Goal: Task Accomplishment & Management: Complete application form

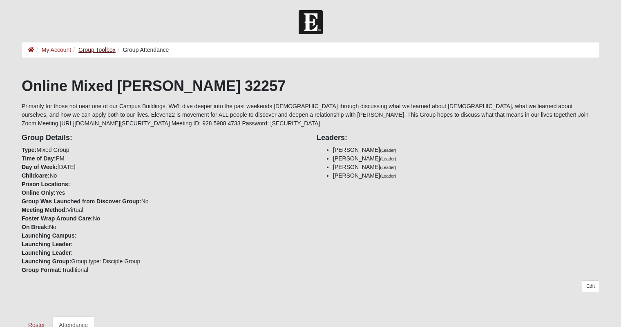
click at [95, 48] on link "Group Toolbox" at bounding box center [96, 50] width 37 height 7
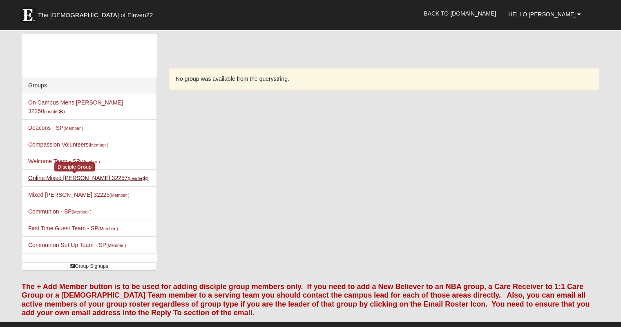
click at [62, 175] on link "Online Mixed Myers 32257 (Leader )" at bounding box center [88, 178] width 120 height 7
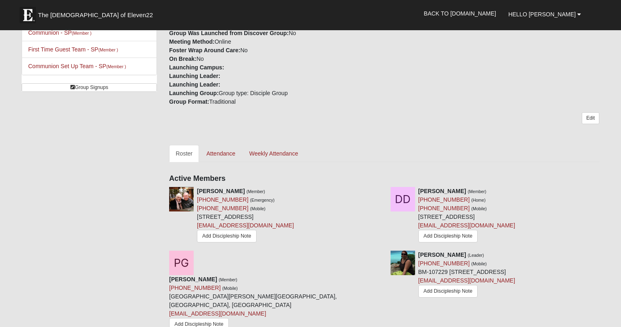
scroll to position [98, 0]
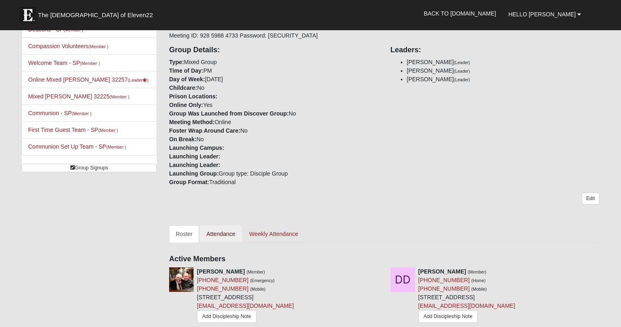
click at [215, 233] on link "Attendance" at bounding box center [221, 233] width 42 height 17
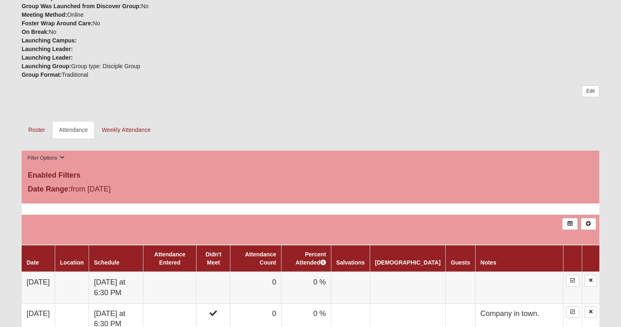
scroll to position [354, 0]
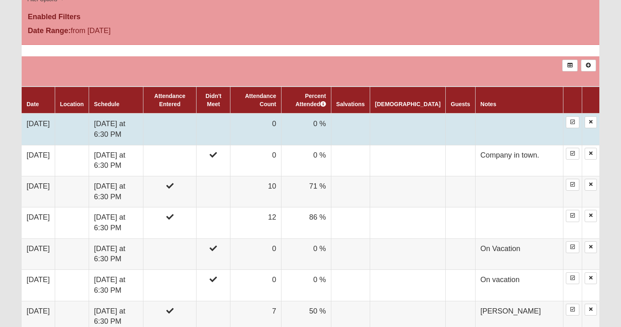
click at [55, 125] on td "[DATE]" at bounding box center [38, 129] width 33 height 31
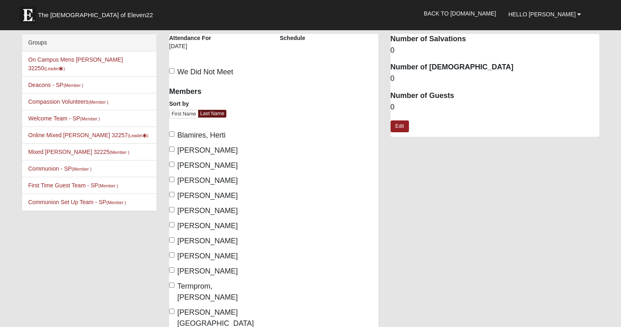
click at [172, 132] on input "Blamires, Herti" at bounding box center [171, 133] width 5 height 5
checkbox input "true"
click at [173, 149] on input "[PERSON_NAME]" at bounding box center [171, 149] width 5 height 5
checkbox input "true"
click at [172, 162] on input "[PERSON_NAME]" at bounding box center [171, 164] width 5 height 5
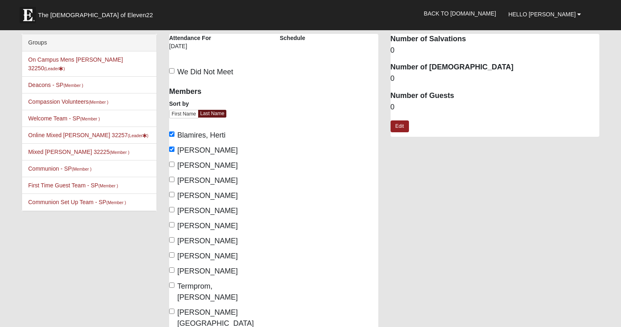
checkbox input "true"
click at [171, 194] on input "[PERSON_NAME]" at bounding box center [171, 194] width 5 height 5
checkbox input "true"
click at [171, 207] on input "[PERSON_NAME]" at bounding box center [171, 209] width 5 height 5
checkbox input "true"
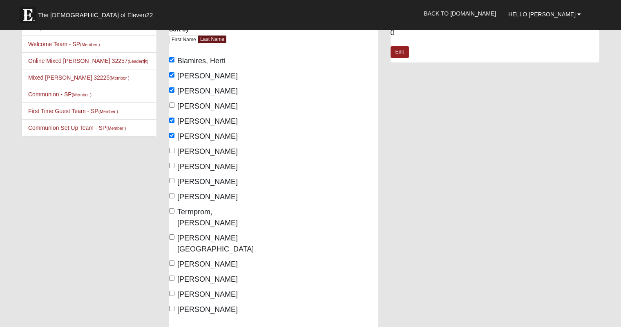
scroll to position [74, 0]
click at [171, 151] on input "Myers, Beth" at bounding box center [171, 151] width 5 height 5
checkbox input "true"
click at [172, 167] on input "Myers, Dennis" at bounding box center [171, 166] width 5 height 5
checkbox input "true"
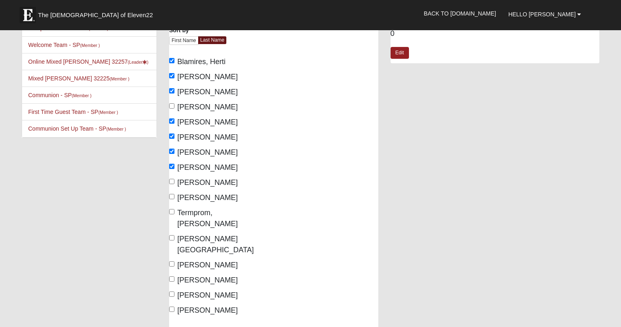
click at [170, 196] on input "Riban, Mike" at bounding box center [171, 196] width 5 height 5
checkbox input "true"
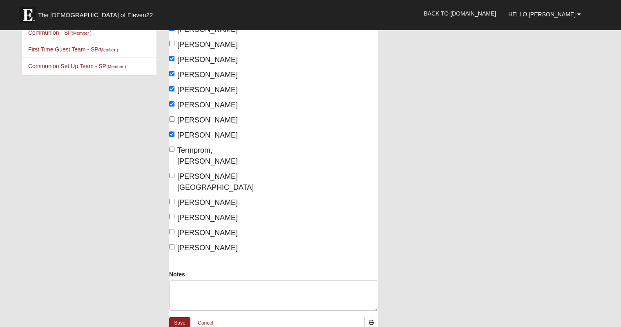
scroll to position [137, 0]
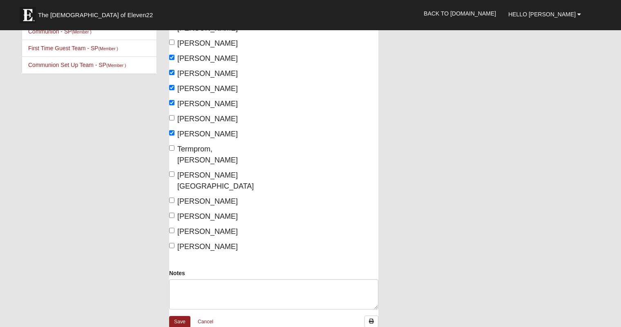
click at [172, 147] on input "Termprom, Kanjana" at bounding box center [171, 147] width 5 height 5
checkbox input "true"
click at [174, 226] on label "Yoder, Pam" at bounding box center [203, 231] width 69 height 11
click at [174, 228] on input "Yoder, Pam" at bounding box center [171, 230] width 5 height 5
checkbox input "true"
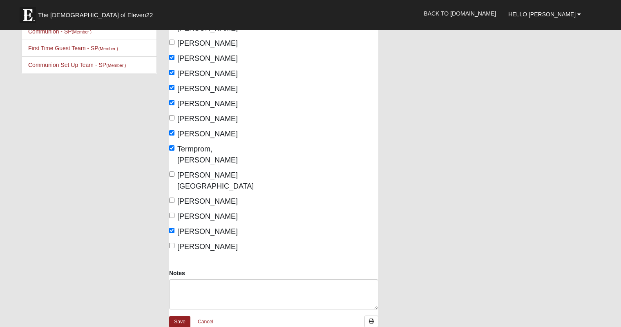
click at [170, 243] on input "Yoder, Rex" at bounding box center [171, 245] width 5 height 5
checkbox input "true"
click at [178, 316] on link "Save" at bounding box center [179, 322] width 21 height 12
